Goal: Task Accomplishment & Management: Manage account settings

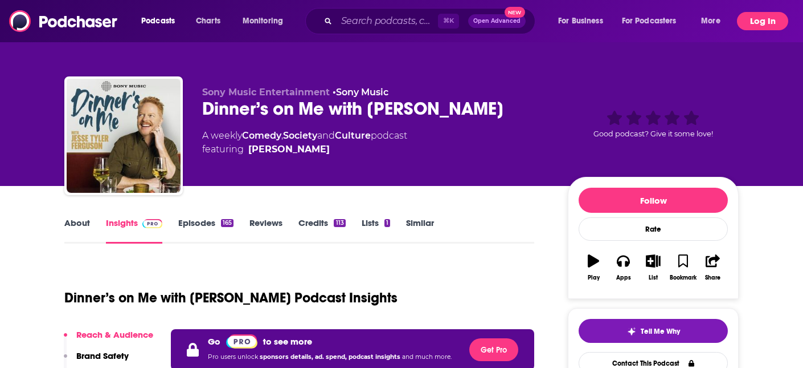
click at [766, 27] on button "Log In" at bounding box center [762, 21] width 51 height 18
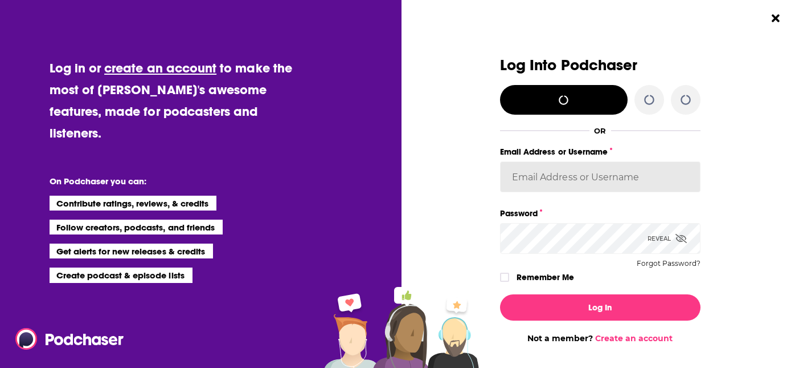
type input "[PERSON_NAME][EMAIL_ADDRESS][PERSON_NAME][DOMAIN_NAME]"
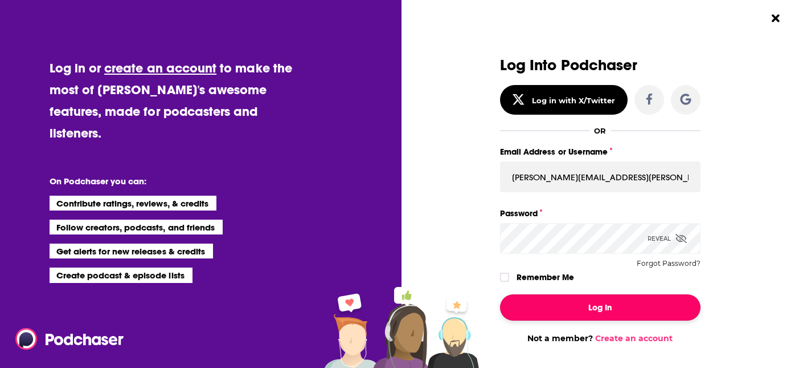
click at [599, 314] on button "Log In" at bounding box center [600, 307] width 201 height 26
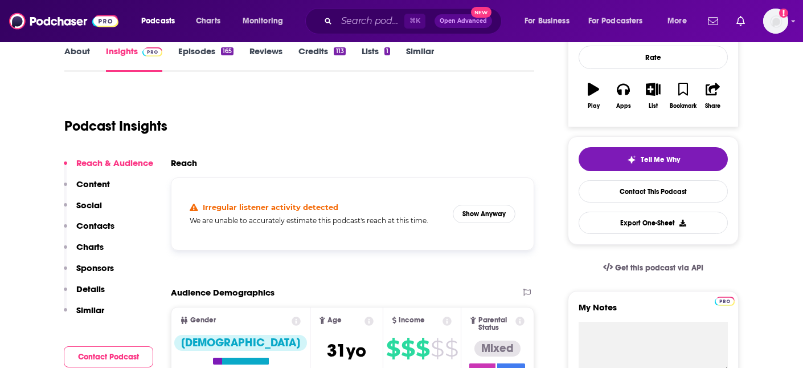
scroll to position [172, 0]
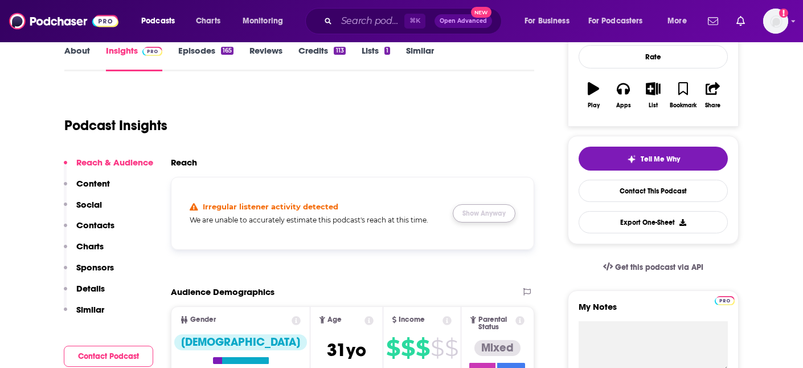
click at [476, 214] on button "Show Anyway" at bounding box center [484, 213] width 63 height 18
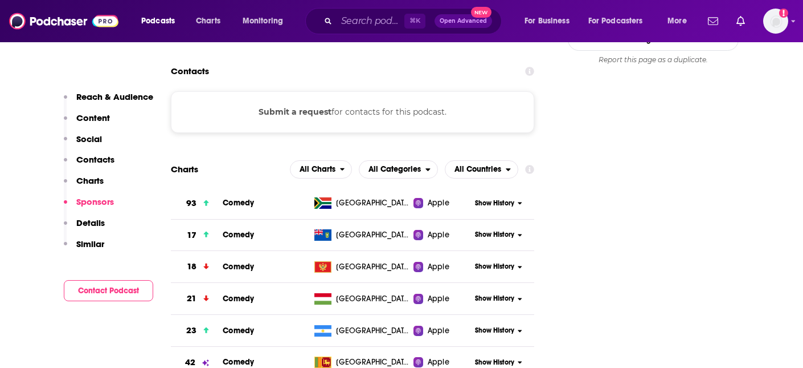
scroll to position [1062, 0]
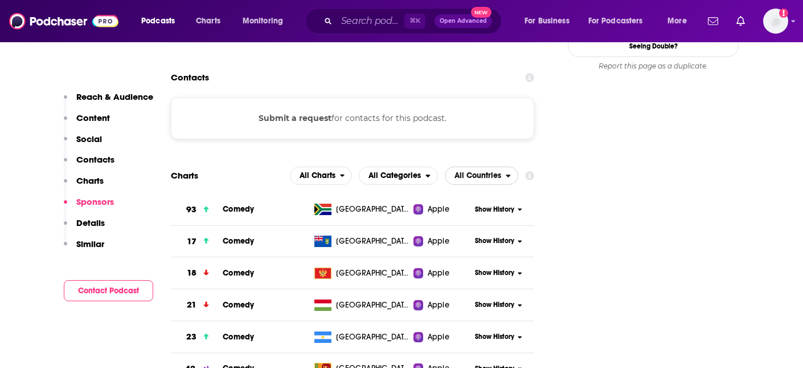
click at [481, 172] on span "All Countries" at bounding box center [478, 176] width 47 height 8
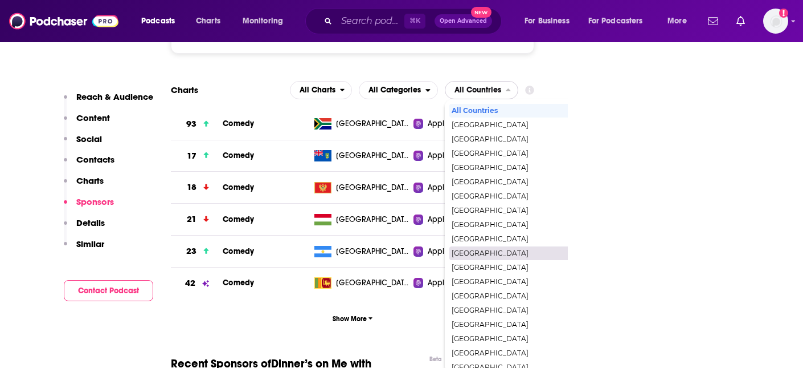
scroll to position [1147, 0]
